Goal: Task Accomplishment & Management: Use online tool/utility

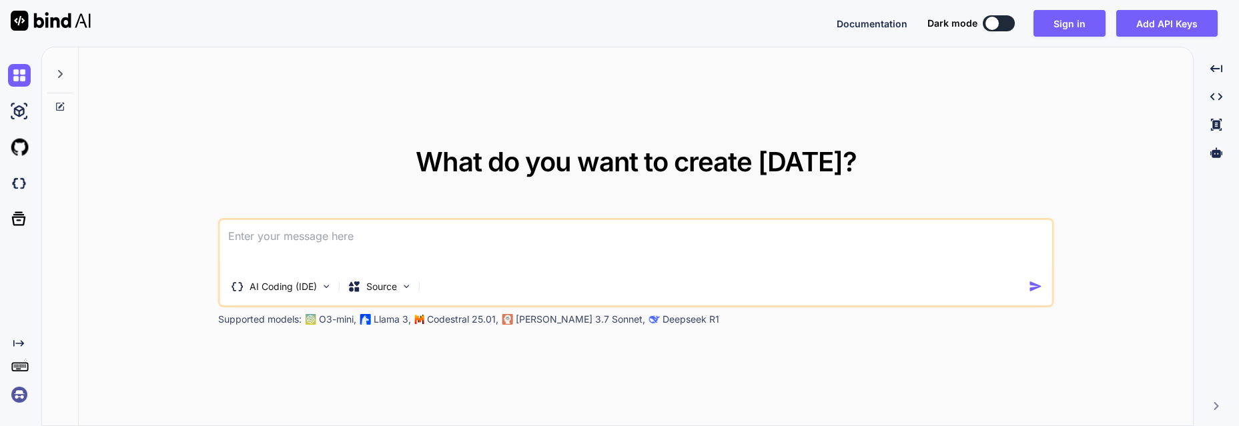
type textarea "x"
click at [414, 230] on textarea at bounding box center [636, 244] width 832 height 49
type textarea "x"
click at [1075, 25] on button "Sign in" at bounding box center [1069, 23] width 72 height 27
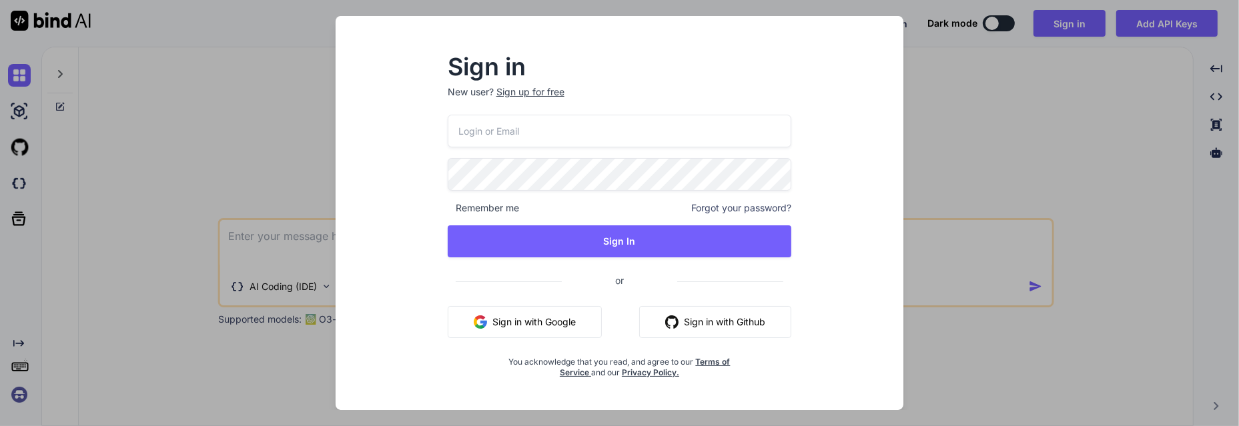
type input "wilmarosorio7@gmail.com"
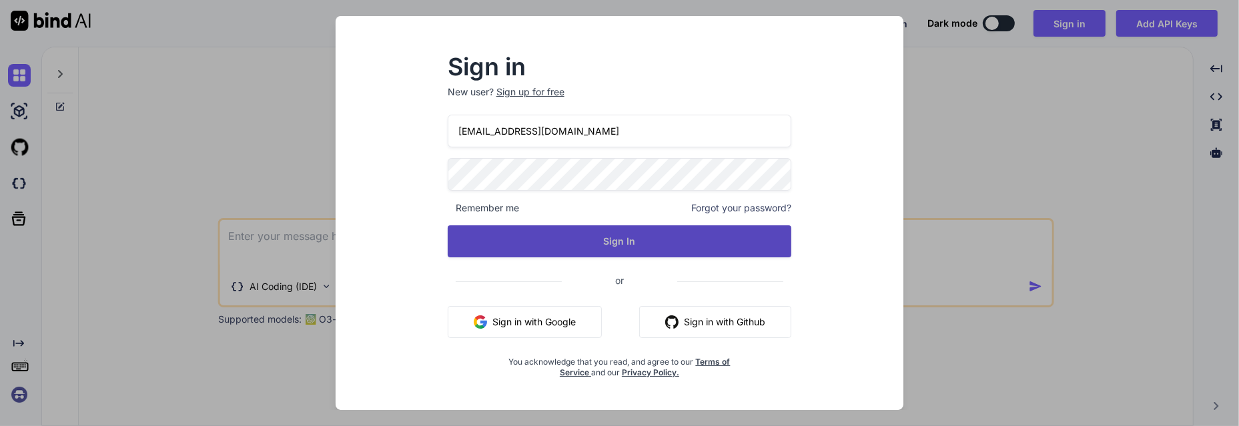
click at [574, 238] on button "Sign In" at bounding box center [620, 241] width 344 height 32
click at [630, 240] on button "Sign In" at bounding box center [620, 241] width 344 height 32
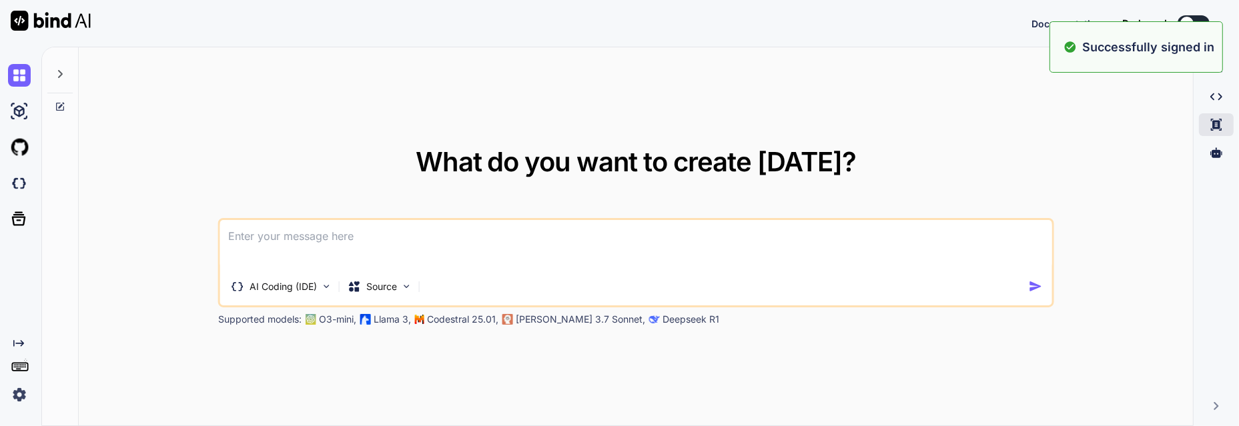
type textarea "x"
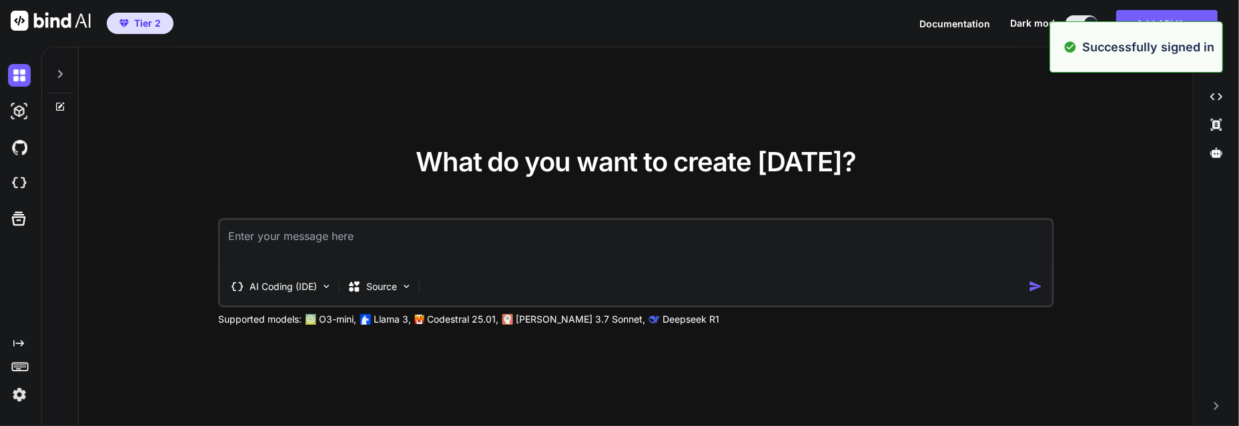
click at [310, 105] on div "What do you want to create today? AI Coding (IDE) Source Supported models: O3-m…" at bounding box center [636, 237] width 1114 height 380
